Goal: Obtain resource: Obtain resource

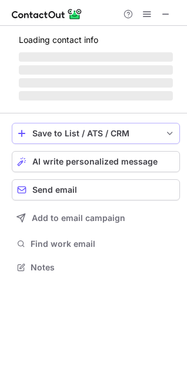
scroll to position [274, 187]
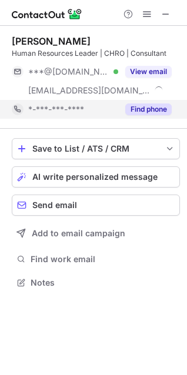
click at [148, 107] on button "Find phone" at bounding box center [148, 109] width 46 height 12
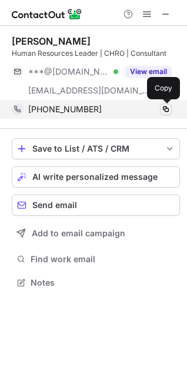
click at [166, 111] on span at bounding box center [165, 109] width 9 height 9
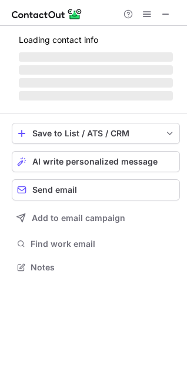
scroll to position [266, 187]
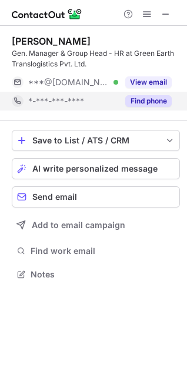
click at [150, 103] on button "Find phone" at bounding box center [148, 101] width 46 height 12
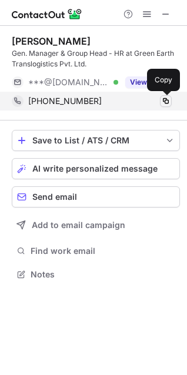
click at [163, 99] on span at bounding box center [165, 100] width 9 height 9
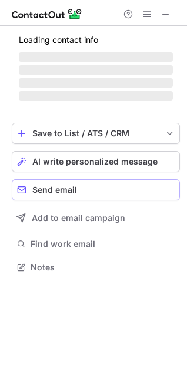
scroll to position [256, 187]
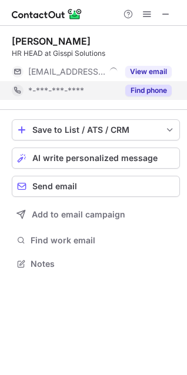
click at [148, 88] on button "Find phone" at bounding box center [148, 91] width 46 height 12
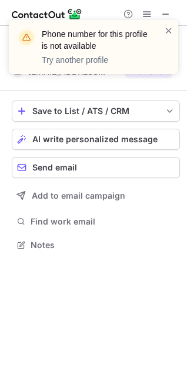
scroll to position [237, 187]
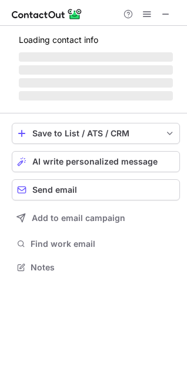
scroll to position [266, 187]
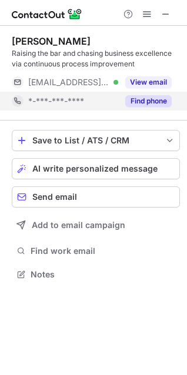
click at [162, 103] on button "Find phone" at bounding box center [148, 101] width 46 height 12
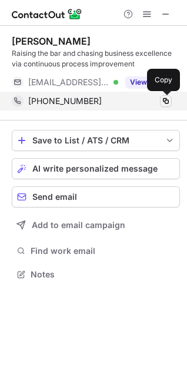
click at [165, 105] on span at bounding box center [165, 100] width 9 height 9
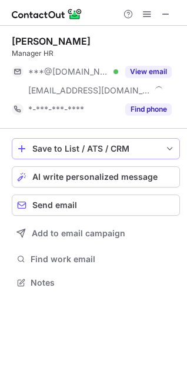
scroll to position [274, 187]
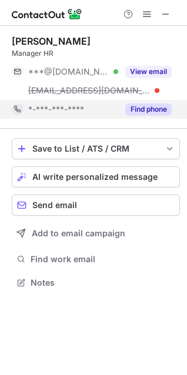
click at [159, 115] on div "Find phone" at bounding box center [144, 109] width 53 height 19
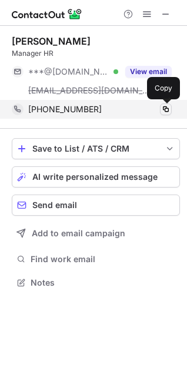
click at [167, 114] on button at bounding box center [166, 109] width 12 height 12
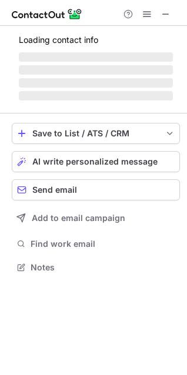
scroll to position [256, 187]
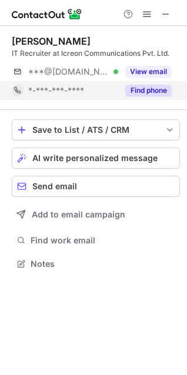
click at [143, 98] on div "Find phone" at bounding box center [144, 90] width 53 height 19
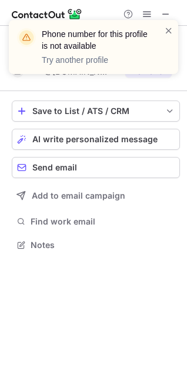
scroll to position [237, 187]
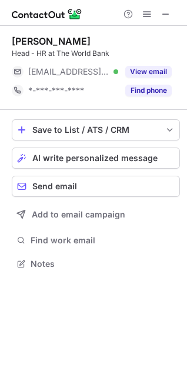
scroll to position [256, 187]
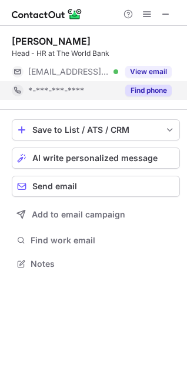
click at [159, 96] on div "Find phone" at bounding box center [144, 90] width 53 height 19
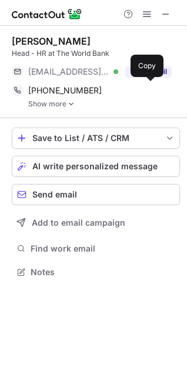
scroll to position [264, 187]
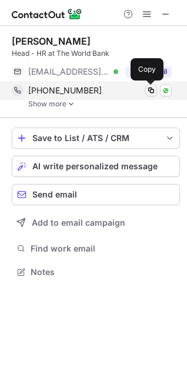
click at [146, 91] on span at bounding box center [150, 90] width 9 height 9
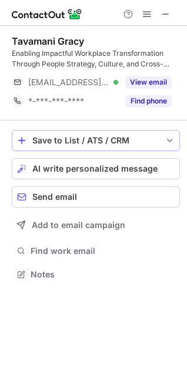
scroll to position [266, 187]
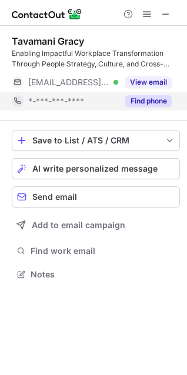
click at [157, 99] on button "Find phone" at bounding box center [148, 101] width 46 height 12
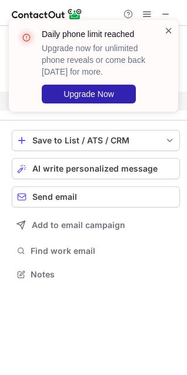
click at [168, 28] on span at bounding box center [168, 31] width 9 height 12
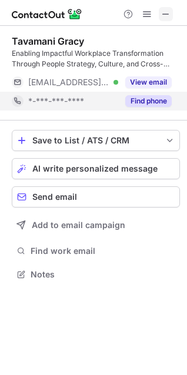
click at [163, 10] on span at bounding box center [165, 13] width 9 height 9
